Goal: Check status: Check status

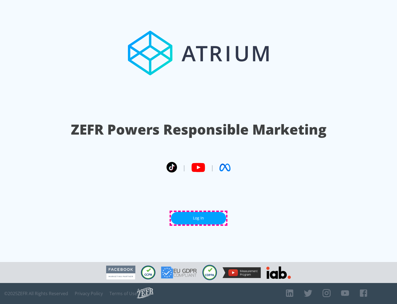
click at [199, 218] on link "Log In" at bounding box center [198, 218] width 55 height 12
